Goal: Task Accomplishment & Management: Use online tool/utility

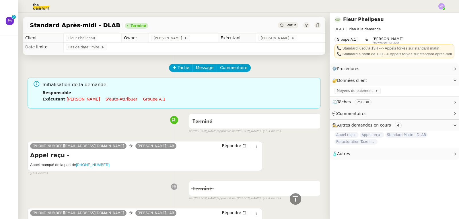
scroll to position [172, 0]
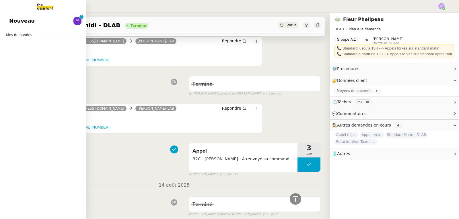
click at [15, 24] on span "Nouveau" at bounding box center [22, 21] width 26 height 9
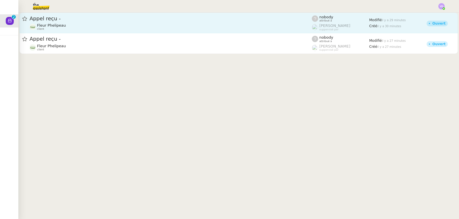
click at [123, 28] on div "Fleur Phelipeau client" at bounding box center [171, 26] width 282 height 7
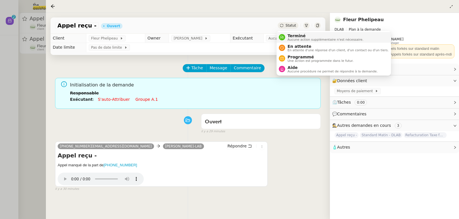
click at [289, 35] on span "Terminé" at bounding box center [325, 36] width 76 height 5
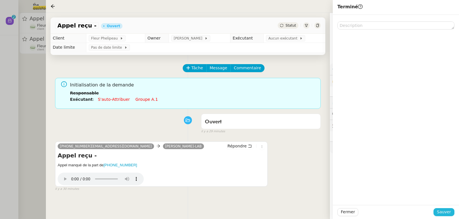
click at [444, 212] on span "Sauver" at bounding box center [444, 212] width 14 height 7
click at [42, 73] on div at bounding box center [229, 109] width 459 height 219
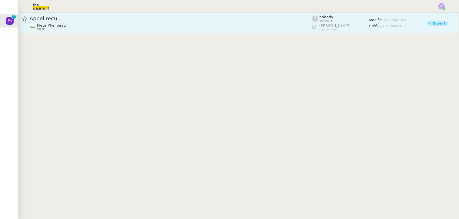
click at [71, 29] on div "Fleur Phelipeau client" at bounding box center [171, 26] width 282 height 7
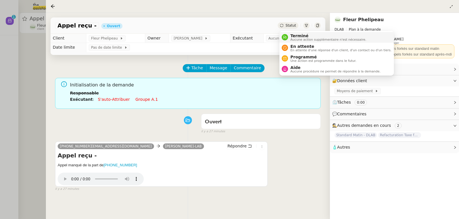
click at [296, 35] on span "Terminé" at bounding box center [328, 36] width 76 height 5
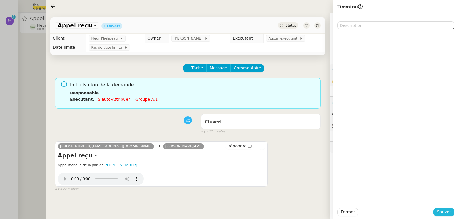
click at [451, 213] on button "Sauver" at bounding box center [443, 213] width 21 height 8
